Goal: Task Accomplishment & Management: Manage account settings

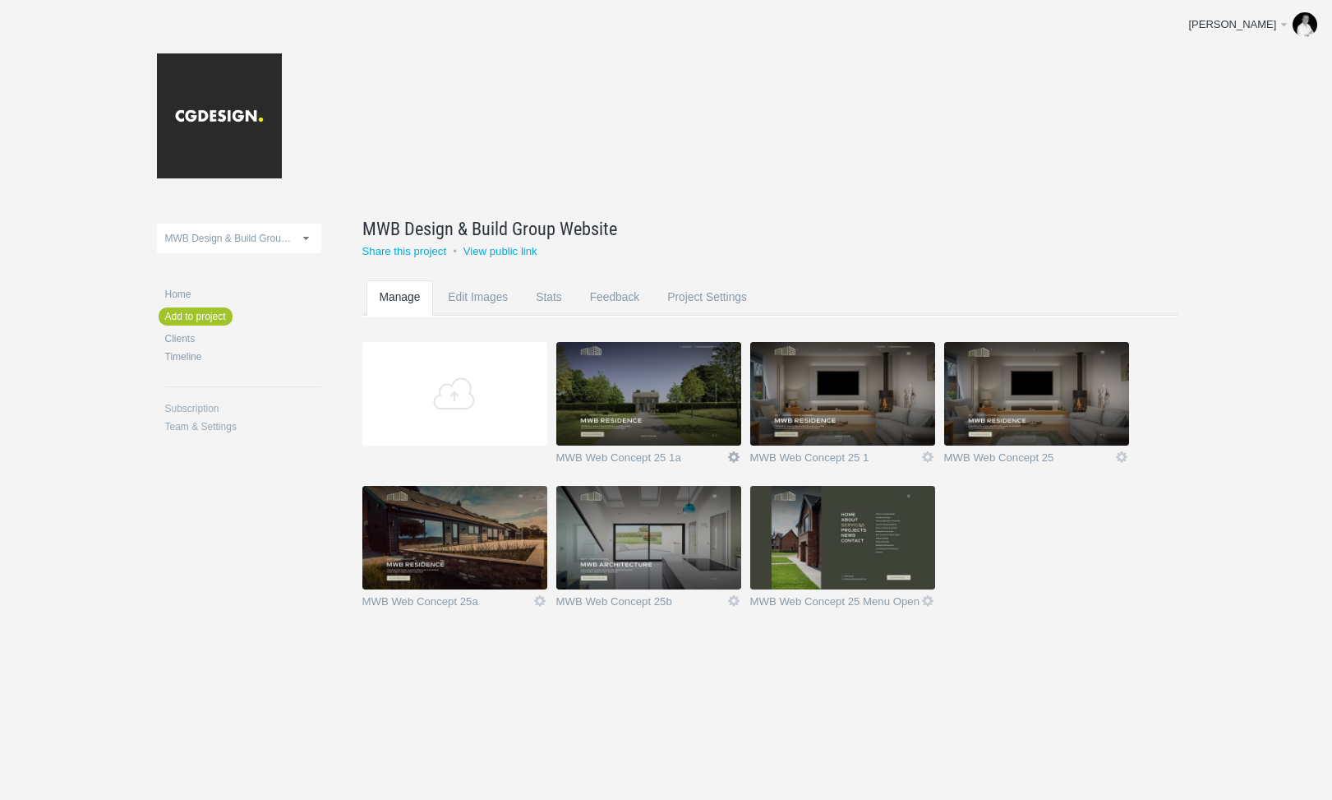
click at [732, 454] on link "Icon" at bounding box center [734, 457] width 15 height 15
click at [695, 430] on link "Delete" at bounding box center [701, 427] width 99 height 19
click at [704, 428] on link "Yeah I'm sure" at bounding box center [701, 427] width 99 height 19
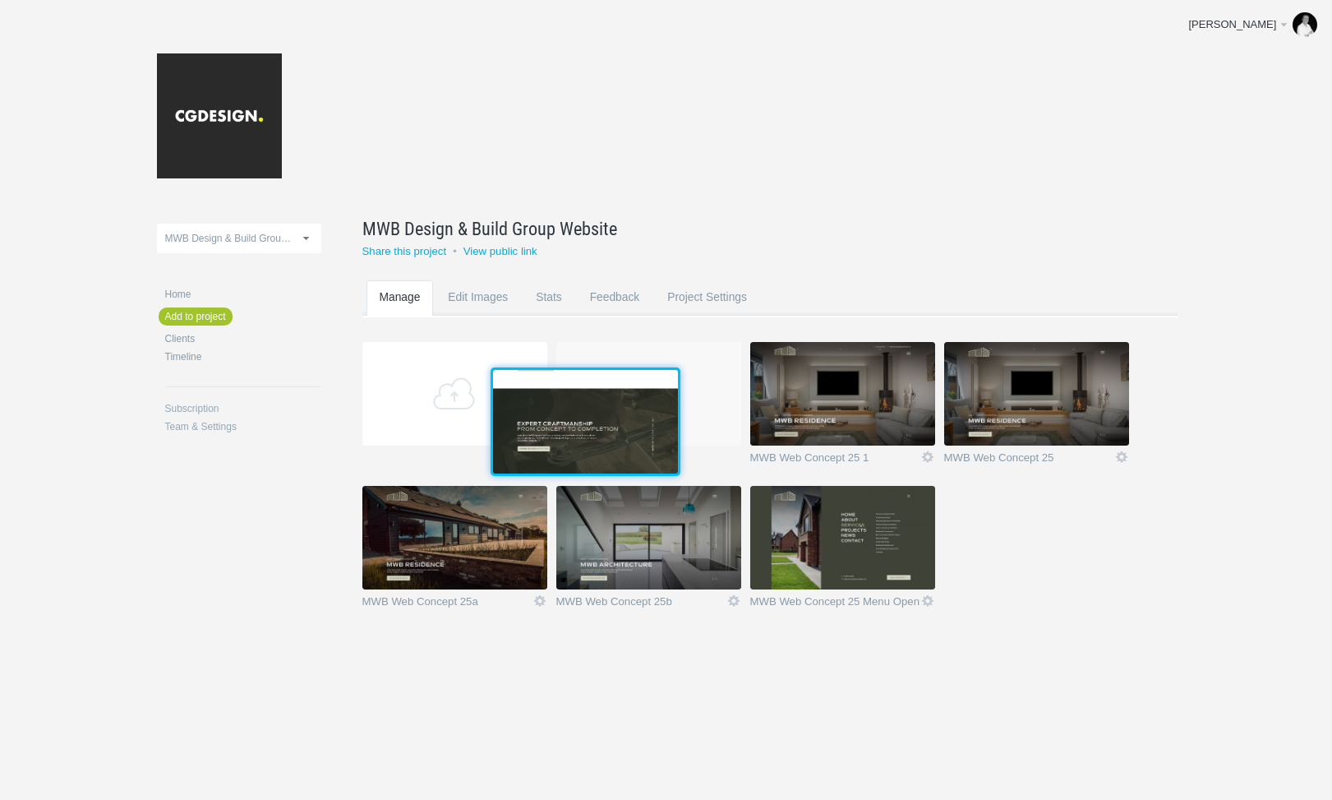
drag, startPoint x: 849, startPoint y: 495, endPoint x: 627, endPoint y: 389, distance: 246.0
click at [627, 389] on img at bounding box center [585, 422] width 185 height 104
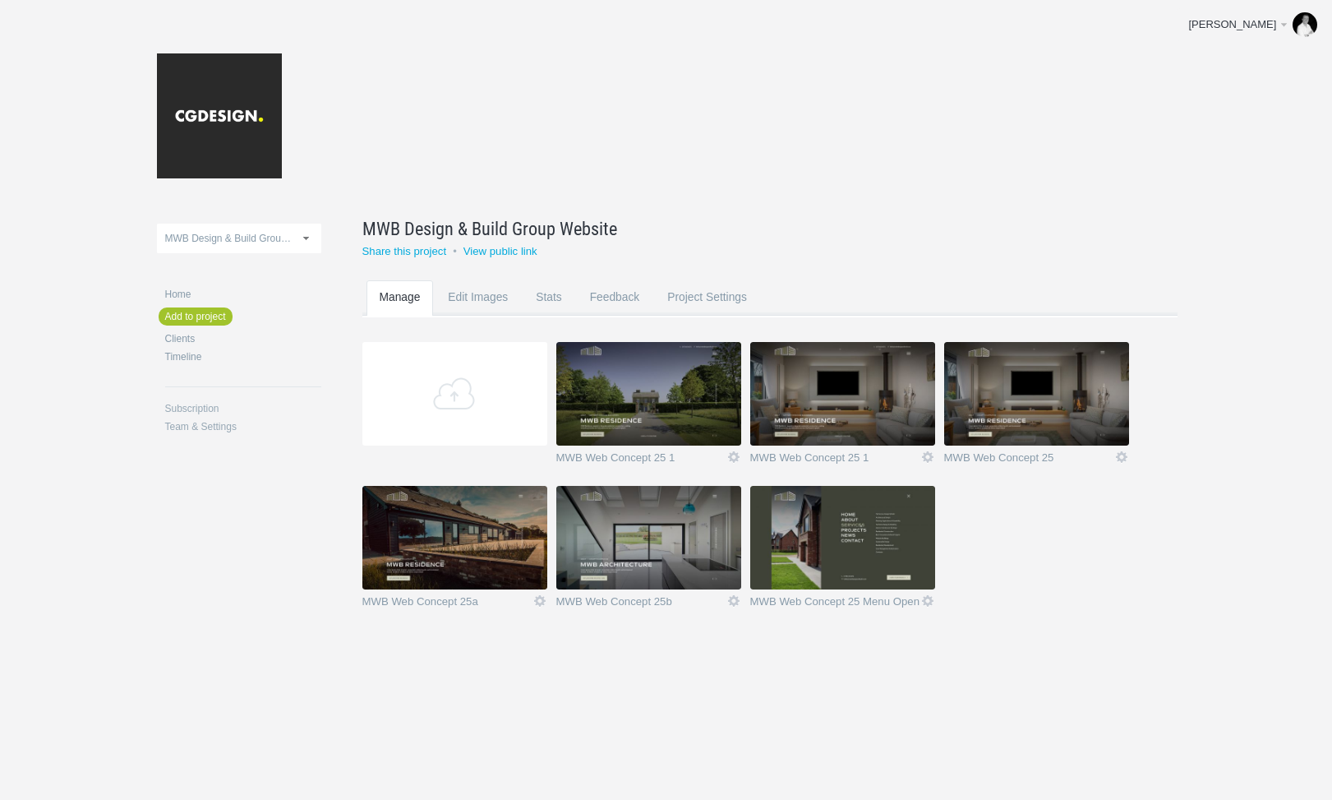
click at [639, 378] on img at bounding box center [649, 394] width 185 height 104
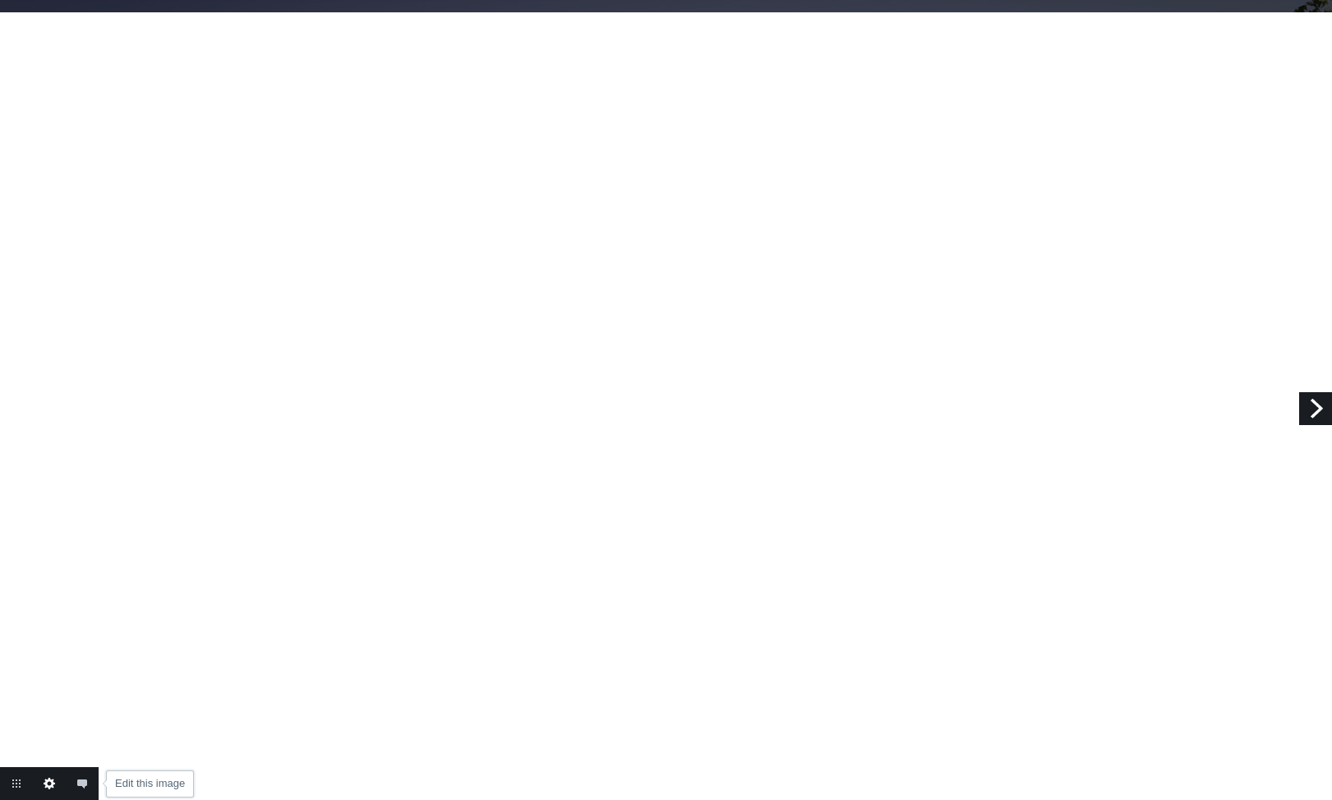
click at [47, 779] on link "Edit this image" at bounding box center [49, 783] width 33 height 33
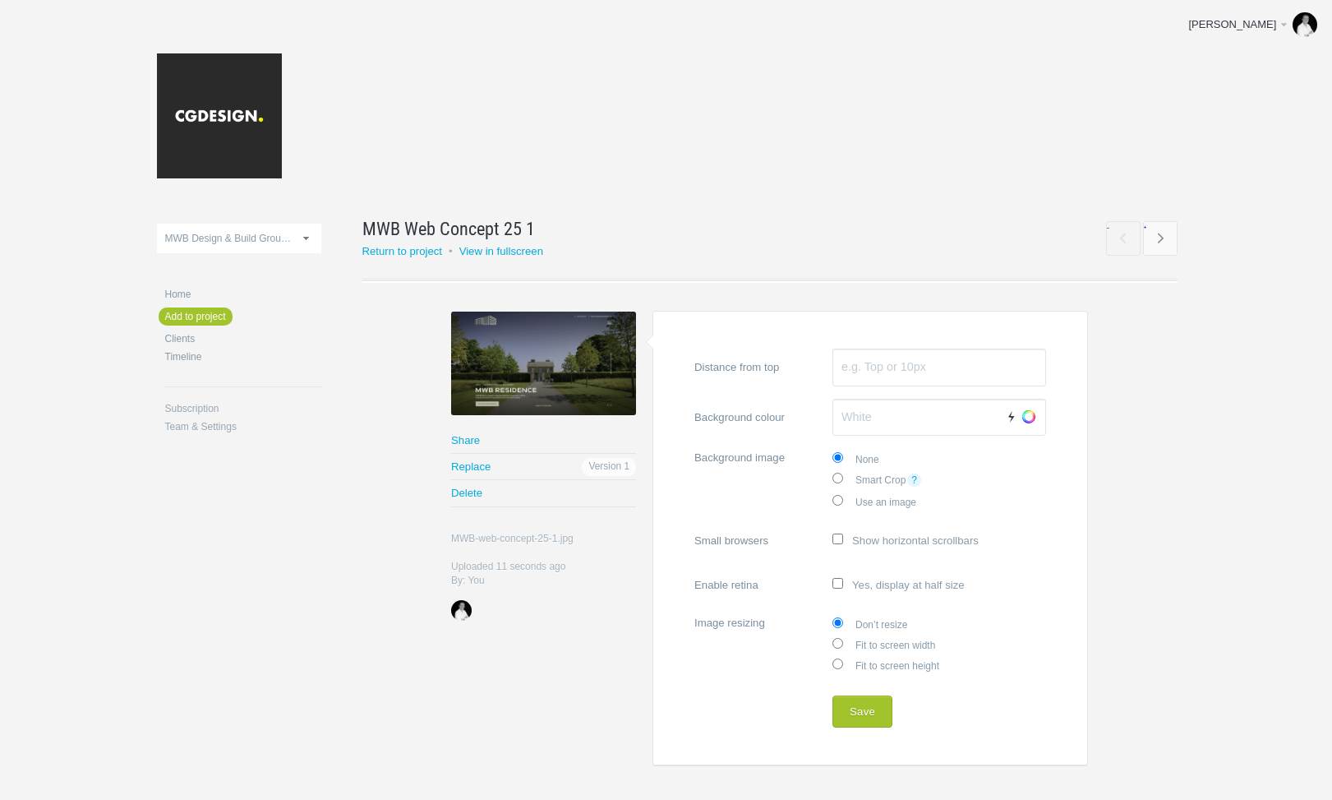
click at [882, 645] on label "Fit to screen width" at bounding box center [940, 644] width 214 height 21
click at [843, 645] on input "Fit to screen width" at bounding box center [838, 643] width 11 height 11
radio input "true"
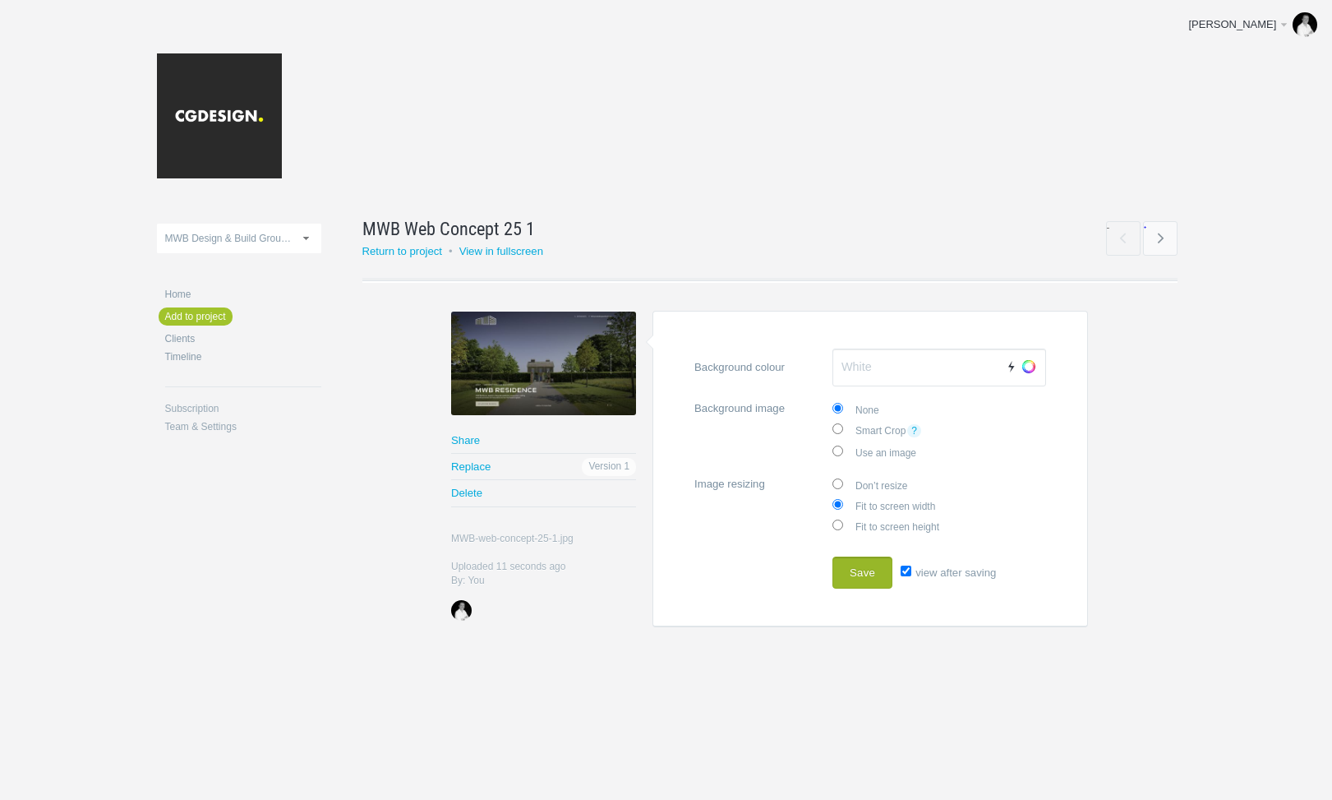
click at [861, 567] on button "Save" at bounding box center [863, 573] width 60 height 33
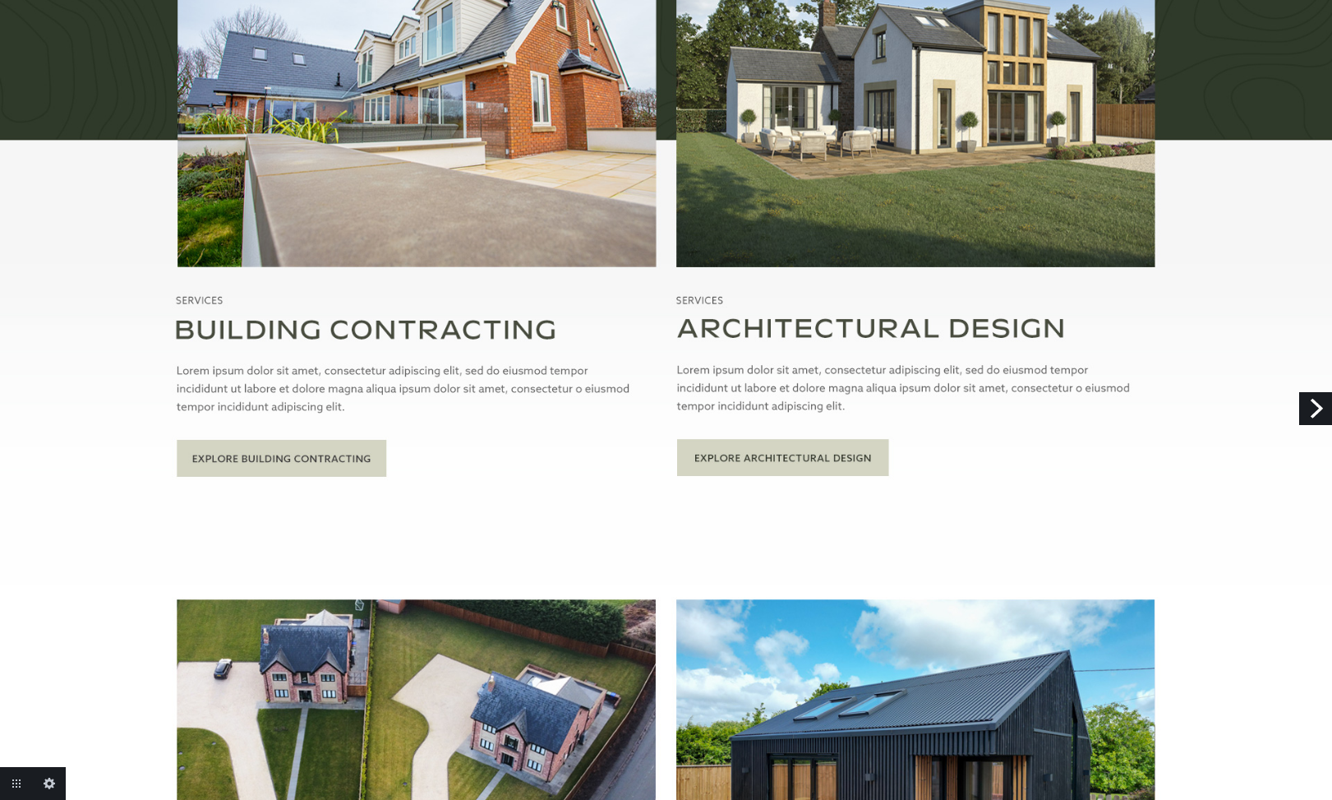
scroll to position [1282, 0]
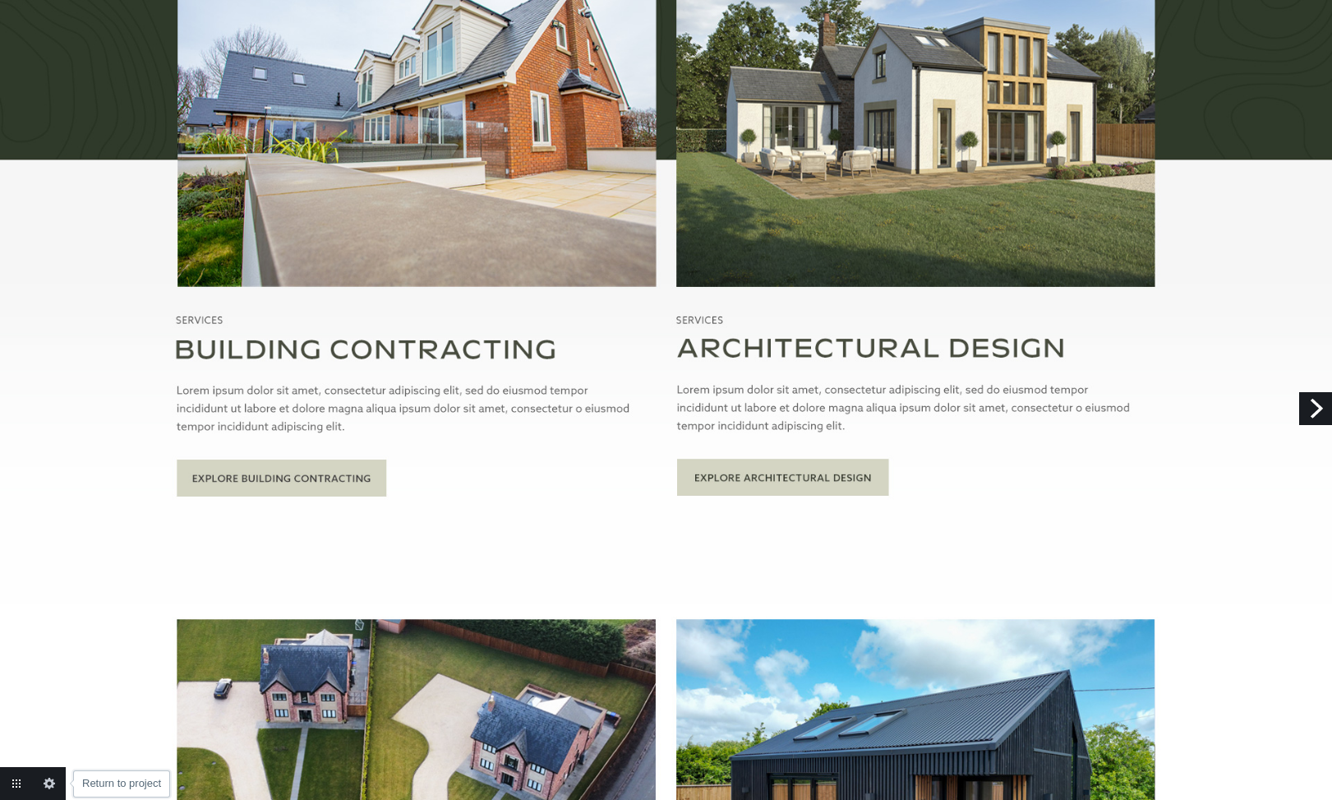
click at [15, 781] on link "Return to project" at bounding box center [16, 783] width 33 height 33
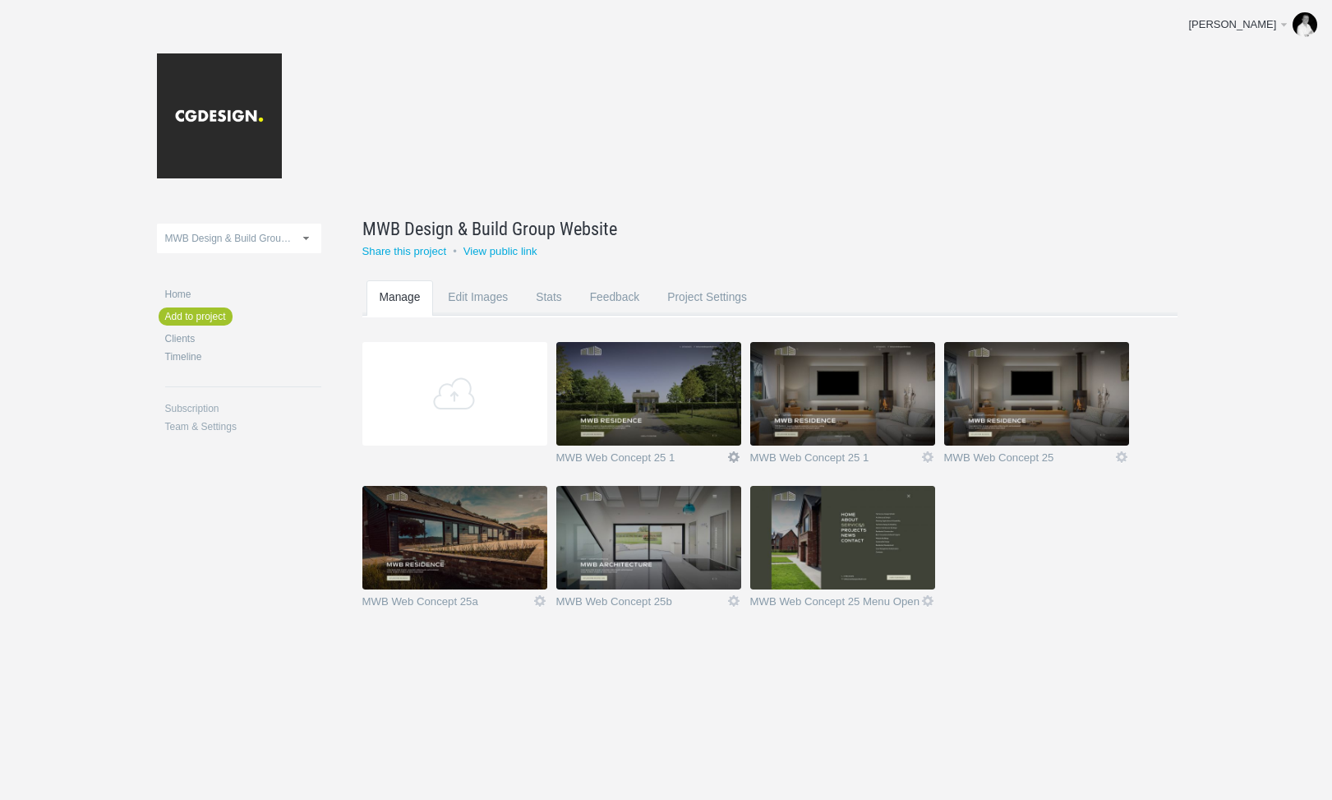
click at [732, 455] on link "Icon" at bounding box center [734, 457] width 15 height 15
click at [692, 436] on link "Delete" at bounding box center [701, 427] width 99 height 19
click at [704, 423] on link "Yeah I'm sure" at bounding box center [701, 427] width 99 height 19
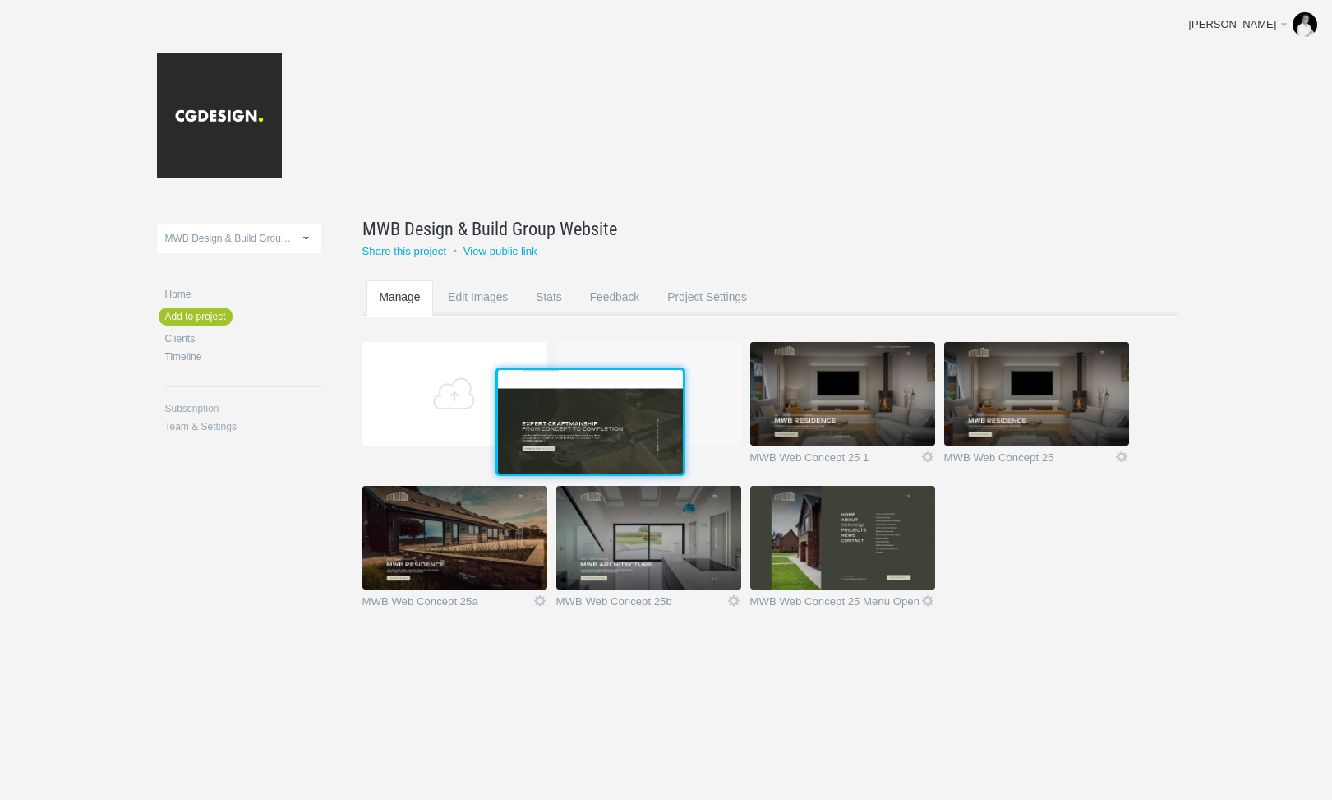
drag, startPoint x: 908, startPoint y: 517, endPoint x: 654, endPoint y: 398, distance: 281.3
click at [654, 398] on img at bounding box center [590, 422] width 185 height 104
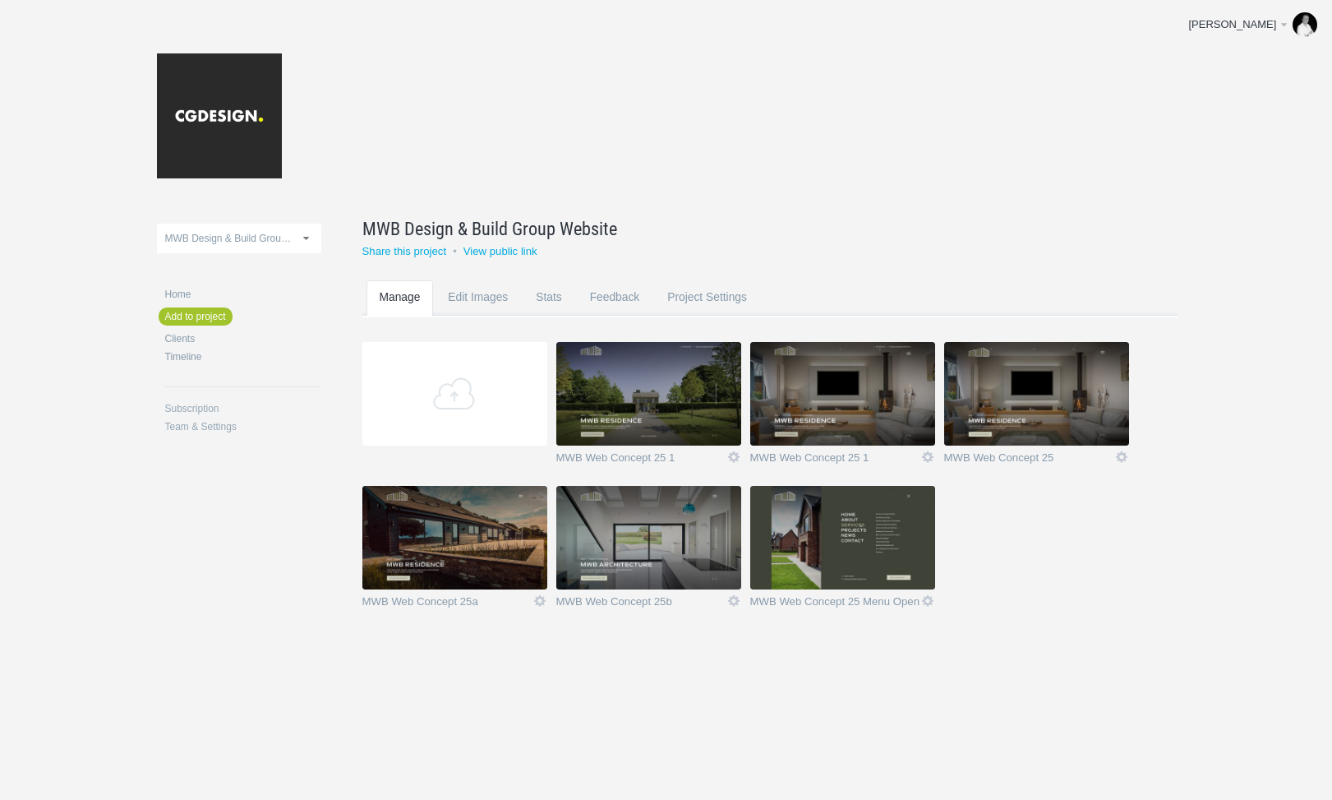
click at [611, 380] on img at bounding box center [649, 394] width 185 height 104
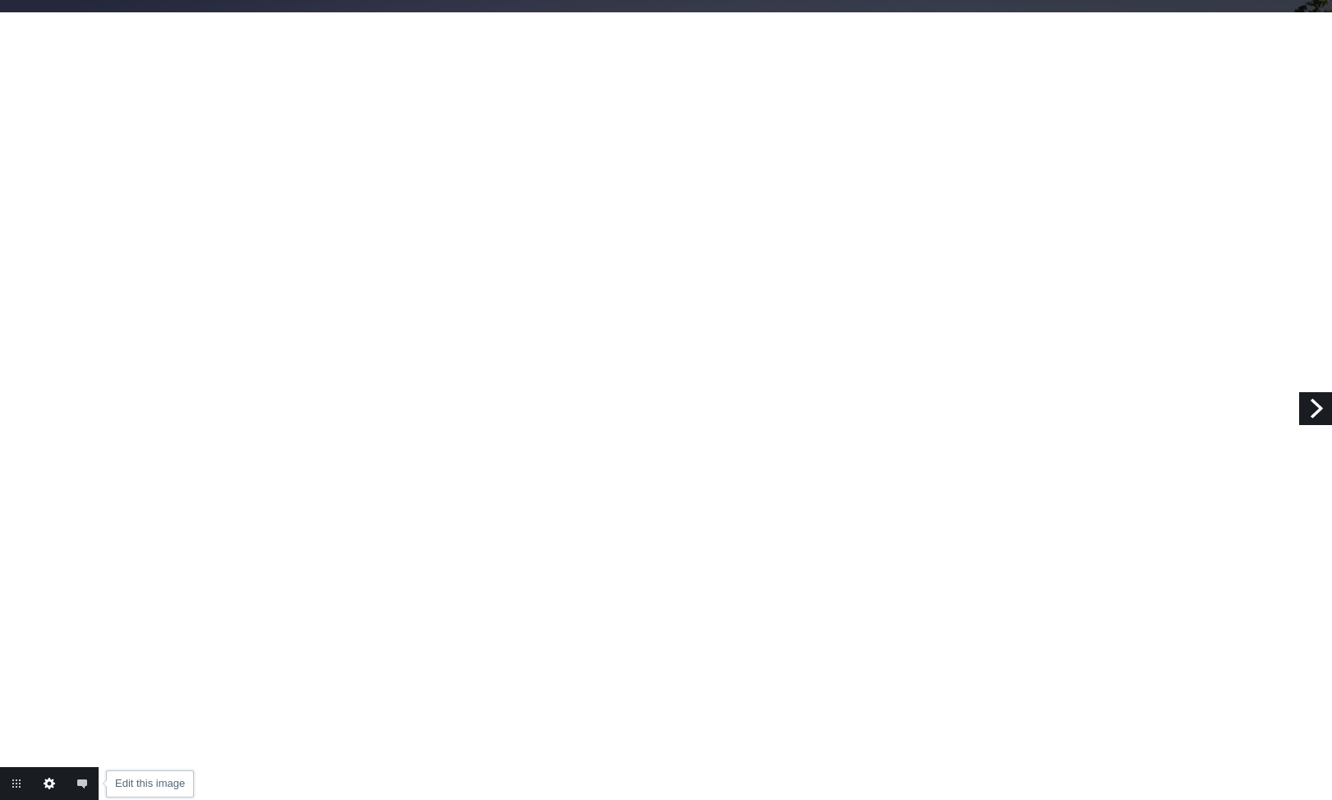
click at [49, 794] on link "Edit this image" at bounding box center [49, 783] width 33 height 33
click at [50, 784] on link "Edit this image" at bounding box center [49, 783] width 33 height 33
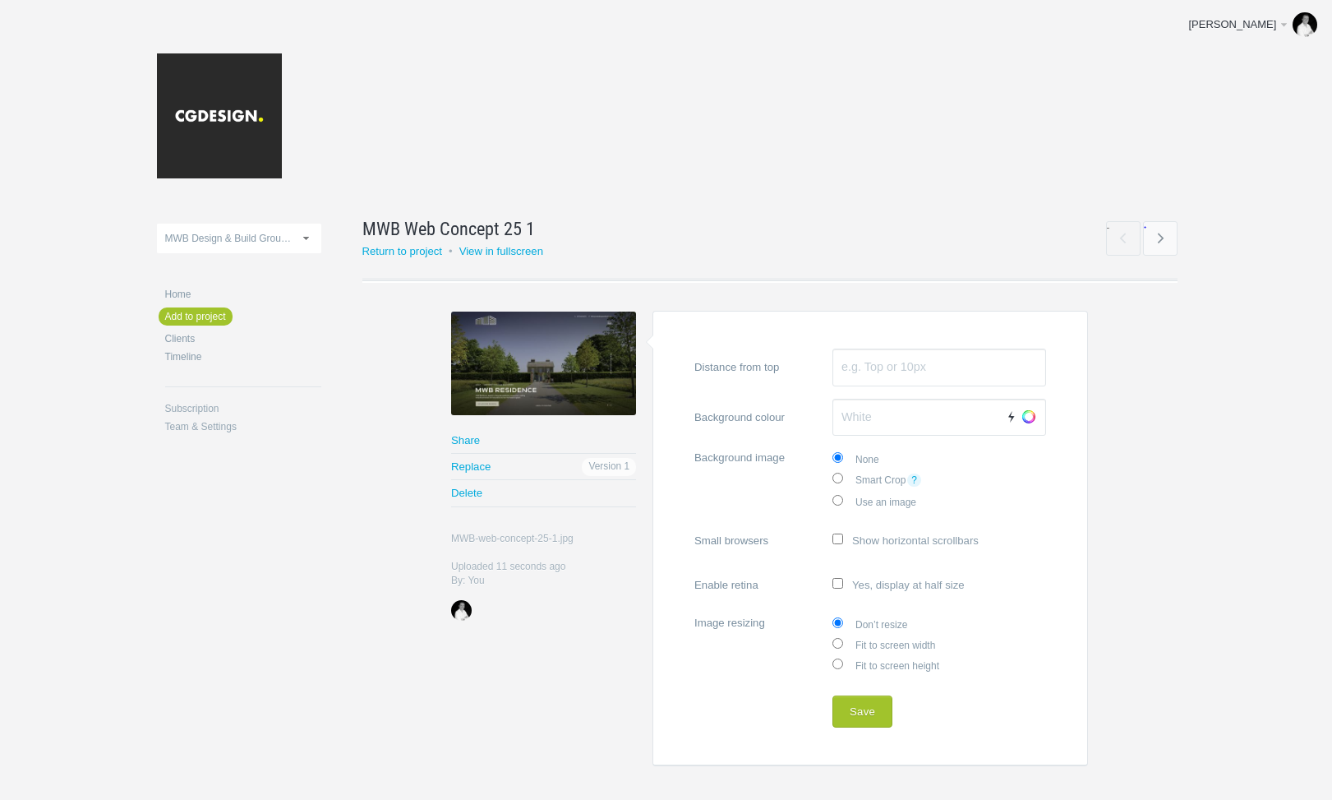
click at [869, 640] on label "Fit to screen width" at bounding box center [940, 644] width 214 height 21
click at [843, 640] on input "Fit to screen width" at bounding box center [838, 643] width 11 height 11
radio input "true"
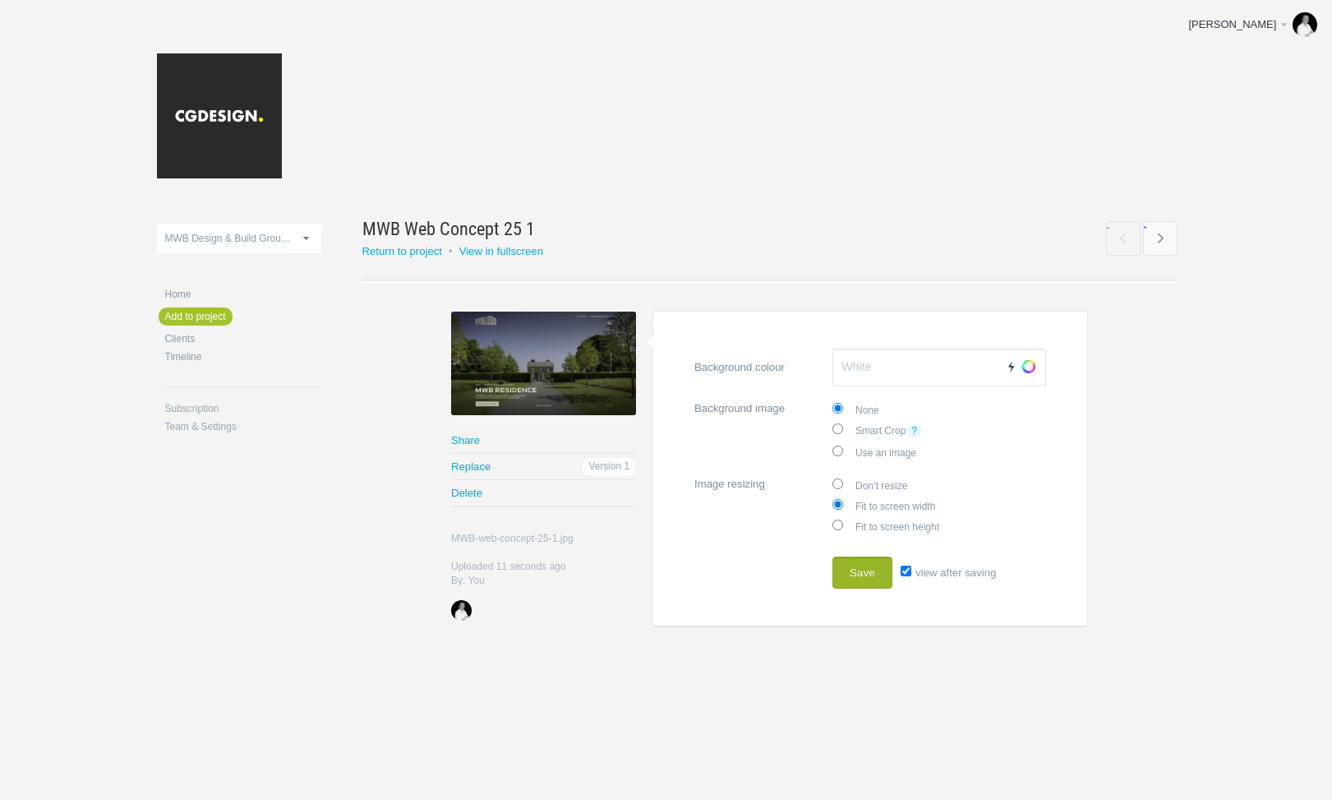
click at [873, 574] on button "Save" at bounding box center [863, 573] width 60 height 33
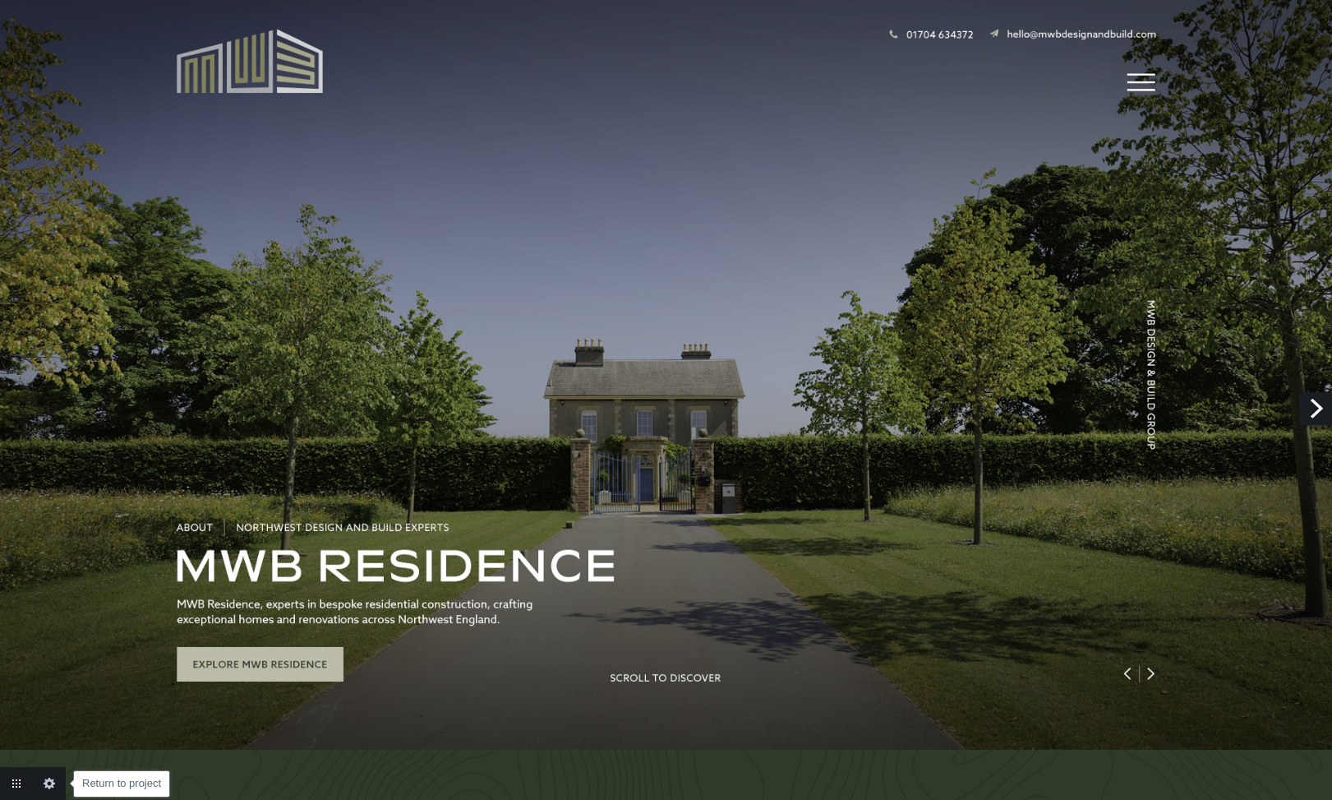
click at [4, 790] on link "Return to project" at bounding box center [16, 783] width 33 height 33
